Goal: Transaction & Acquisition: Purchase product/service

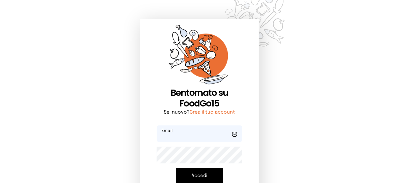
type input "**********"
click at [212, 174] on button "Accedi" at bounding box center [200, 175] width 48 height 15
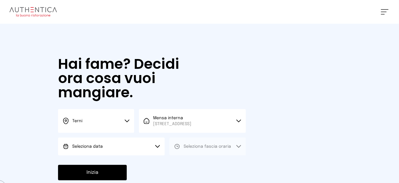
click at [122, 154] on button "Seleziona data" at bounding box center [111, 147] width 107 height 18
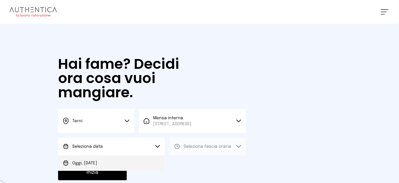
click at [122, 171] on li "Oggi, [DATE]" at bounding box center [111, 162] width 107 height 15
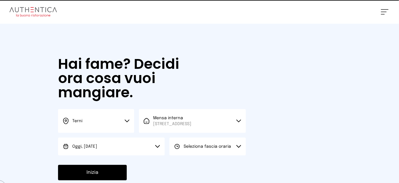
click at [211, 149] on span "Seleziona fascia oraria" at bounding box center [207, 146] width 47 height 6
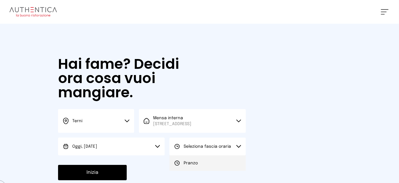
click at [211, 167] on li "Pranzo" at bounding box center [208, 162] width 76 height 15
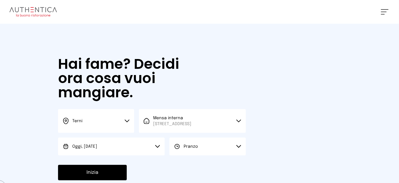
click at [106, 178] on button "Inizia" at bounding box center [92, 172] width 69 height 15
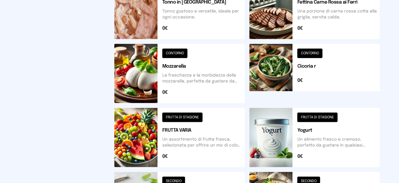
scroll to position [267, 0]
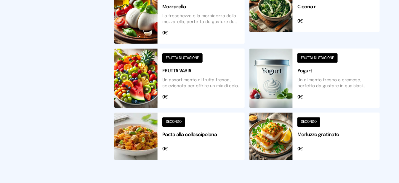
click at [275, 142] on button at bounding box center [315, 136] width 130 height 47
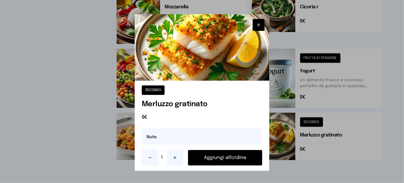
click at [248, 159] on button "Aggiungi all'ordine" at bounding box center [225, 157] width 74 height 15
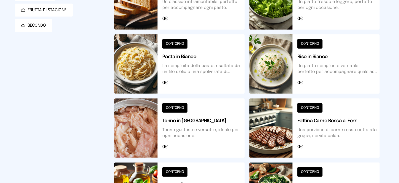
scroll to position [30, 0]
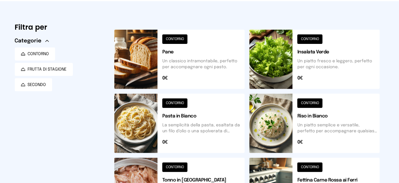
click at [157, 65] on button at bounding box center [179, 59] width 130 height 59
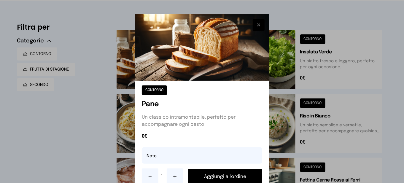
click at [228, 177] on button "Aggiungi all'ordine" at bounding box center [225, 176] width 74 height 15
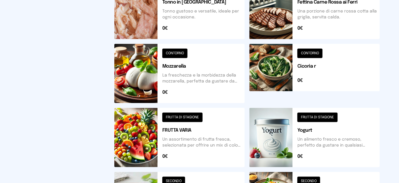
scroll to position [296, 0]
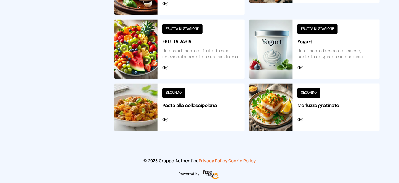
click at [153, 63] on button at bounding box center [179, 49] width 130 height 59
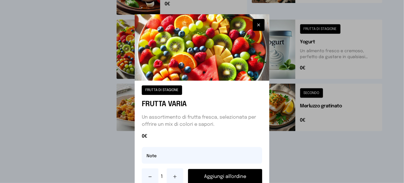
click at [231, 178] on button "Aggiungi all'ordine" at bounding box center [225, 176] width 74 height 15
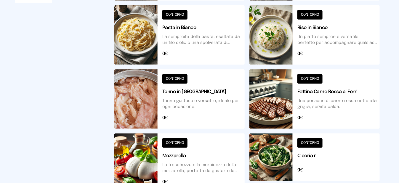
scroll to position [0, 0]
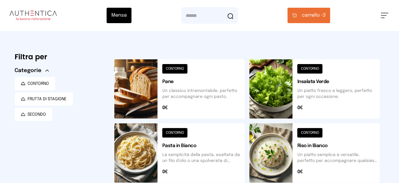
click at [315, 16] on span "carrello •" at bounding box center [312, 15] width 21 height 7
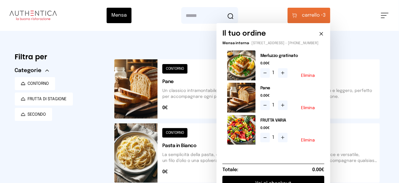
click at [312, 142] on button "Elimina" at bounding box center [308, 140] width 14 height 4
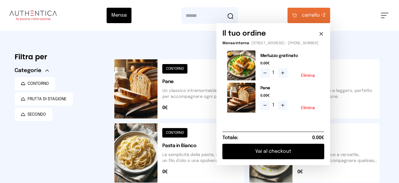
click at [357, 119] on div "CONTORNO Insalata Verde Un piatto fresco e leggero, [PERSON_NAME] per ogni occa…" at bounding box center [317, 91] width 135 height 64
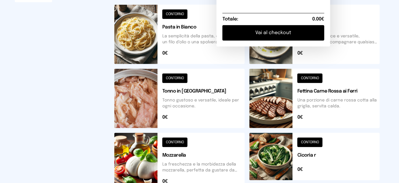
scroll to position [237, 0]
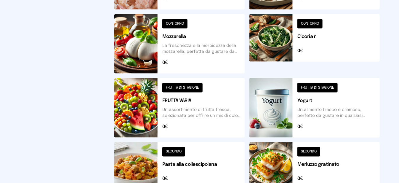
click at [147, 106] on button at bounding box center [179, 107] width 130 height 59
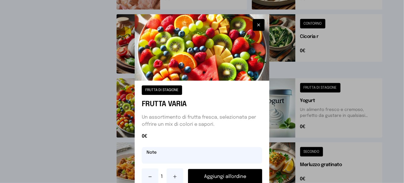
click at [167, 161] on input "text" at bounding box center [202, 155] width 120 height 17
type input "**********"
click at [220, 179] on button "Aggiungi all'ordine" at bounding box center [225, 176] width 74 height 15
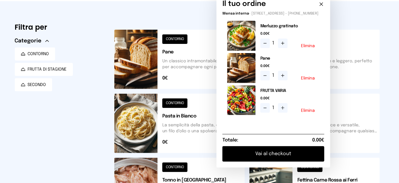
scroll to position [0, 0]
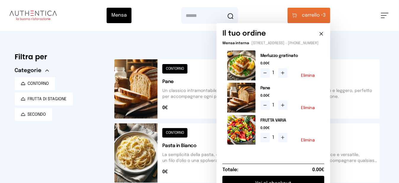
click at [323, 33] on icon at bounding box center [322, 34] width 6 height 6
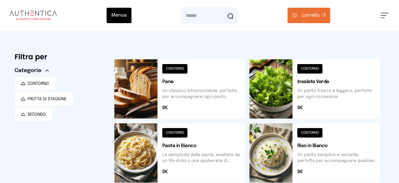
click at [273, 97] on button at bounding box center [315, 88] width 130 height 59
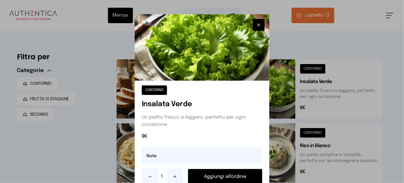
click at [229, 175] on button "Aggiungi all'ordine" at bounding box center [225, 176] width 74 height 15
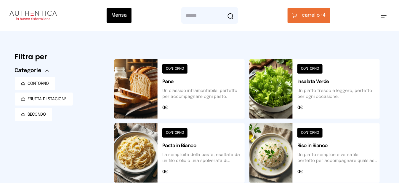
click at [318, 20] on button "carrello • 4" at bounding box center [309, 15] width 43 height 15
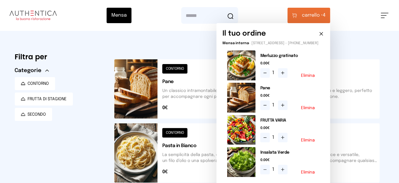
scroll to position [178, 0]
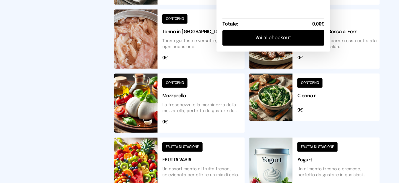
click at [290, 44] on button "Vai al checkout" at bounding box center [274, 37] width 102 height 15
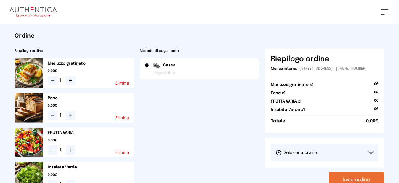
click at [292, 161] on button "Seleziona orario" at bounding box center [325, 153] width 108 height 18
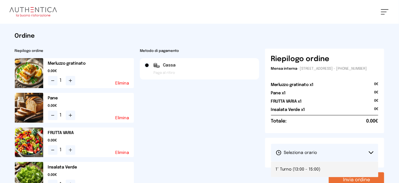
click at [296, 172] on span "1° Turno (13:00 - 15:00)" at bounding box center [298, 169] width 45 height 6
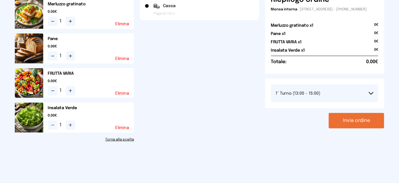
scroll to position [89, 0]
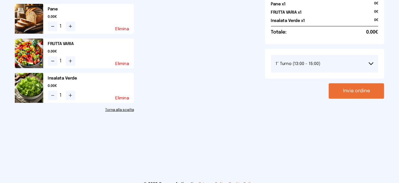
click at [360, 95] on button "Invia ordine" at bounding box center [356, 90] width 55 height 15
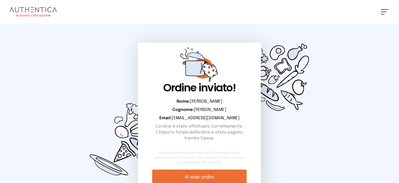
click at [382, 14] on span at bounding box center [383, 14] width 4 height 1
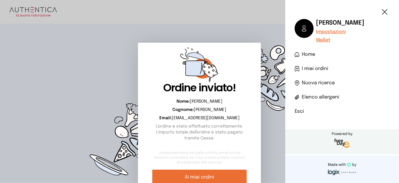
click at [304, 112] on li "Esci" at bounding box center [342, 111] width 95 height 7
